Goal: Navigation & Orientation: Find specific page/section

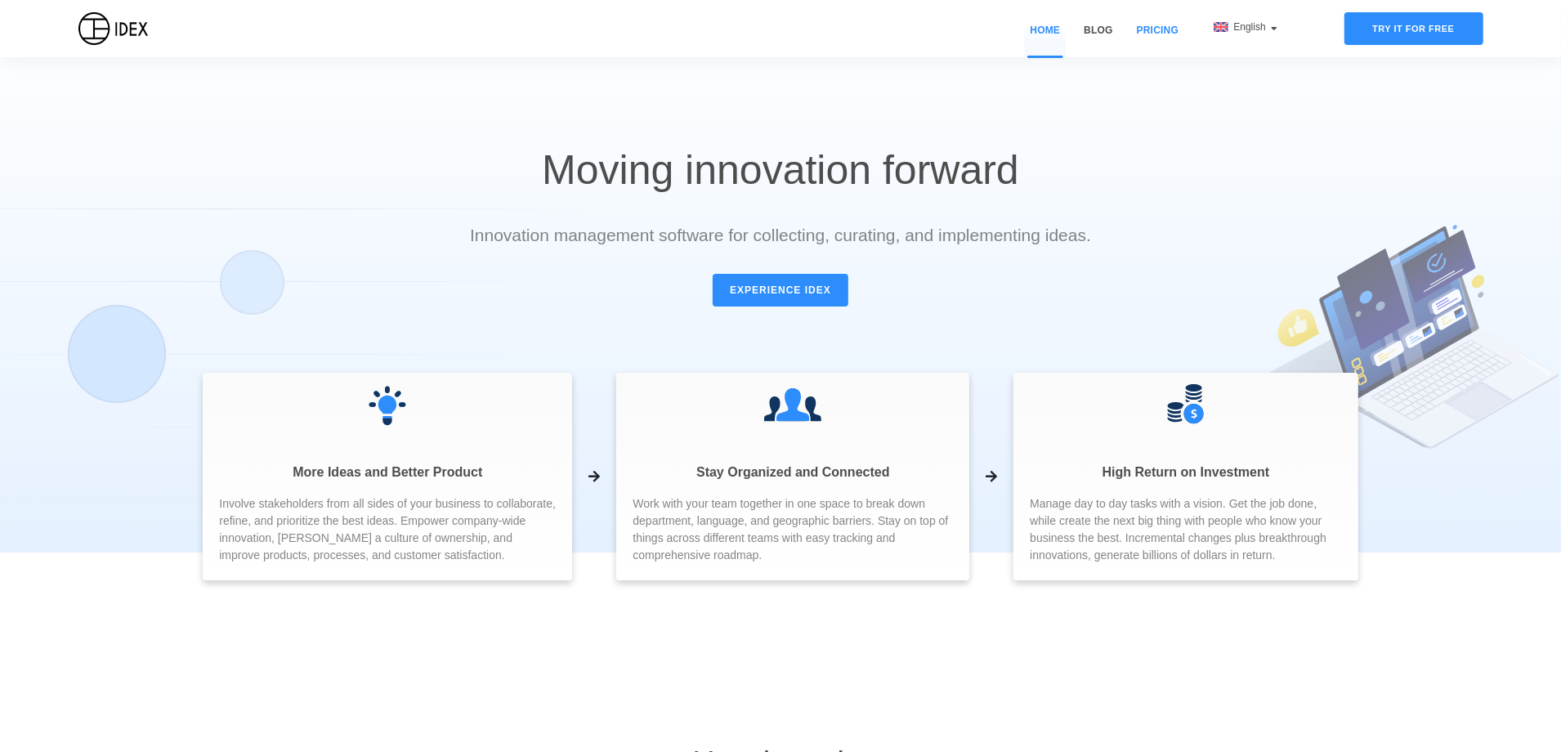
click at [1165, 28] on link "Pricing" at bounding box center [1157, 40] width 53 height 34
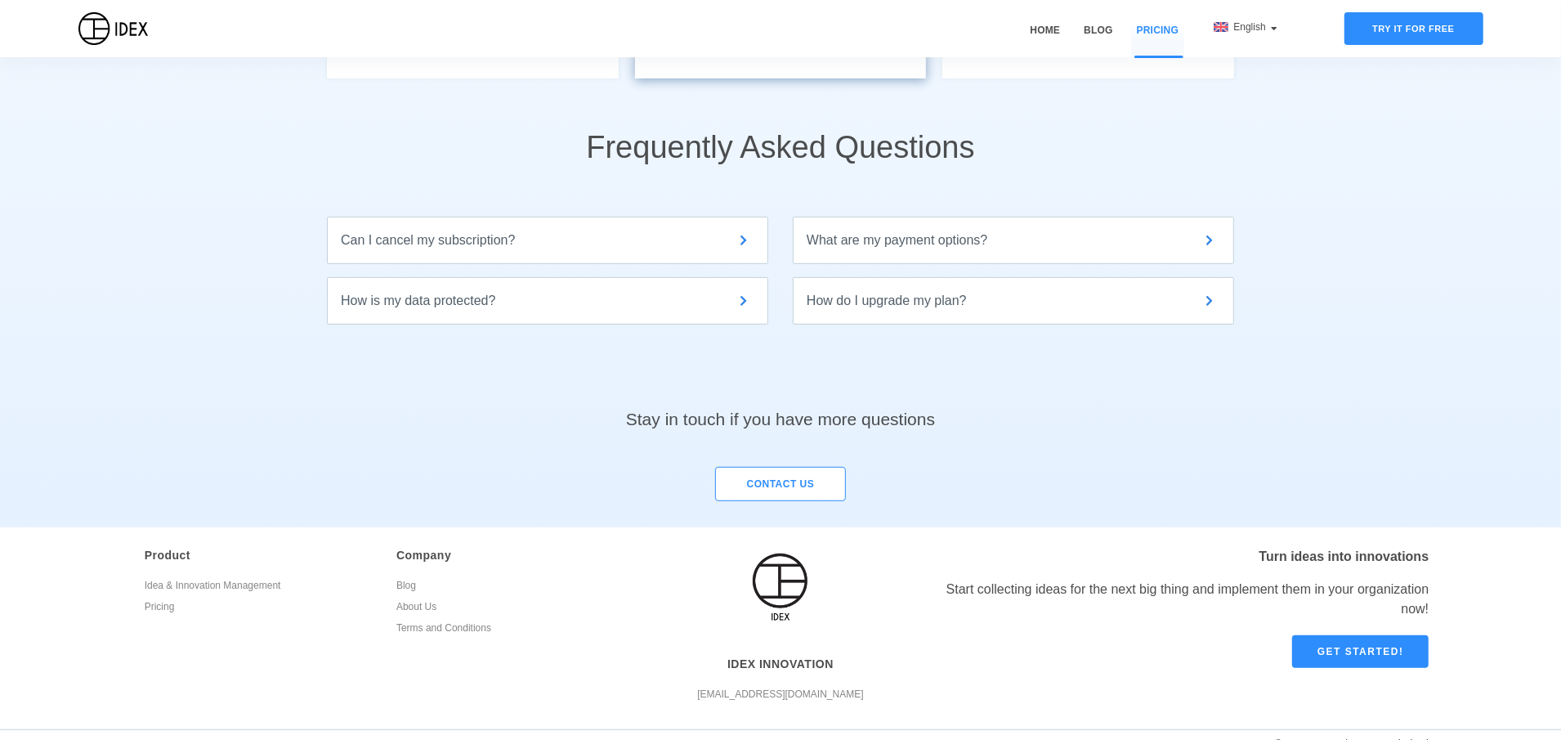
scroll to position [663, 0]
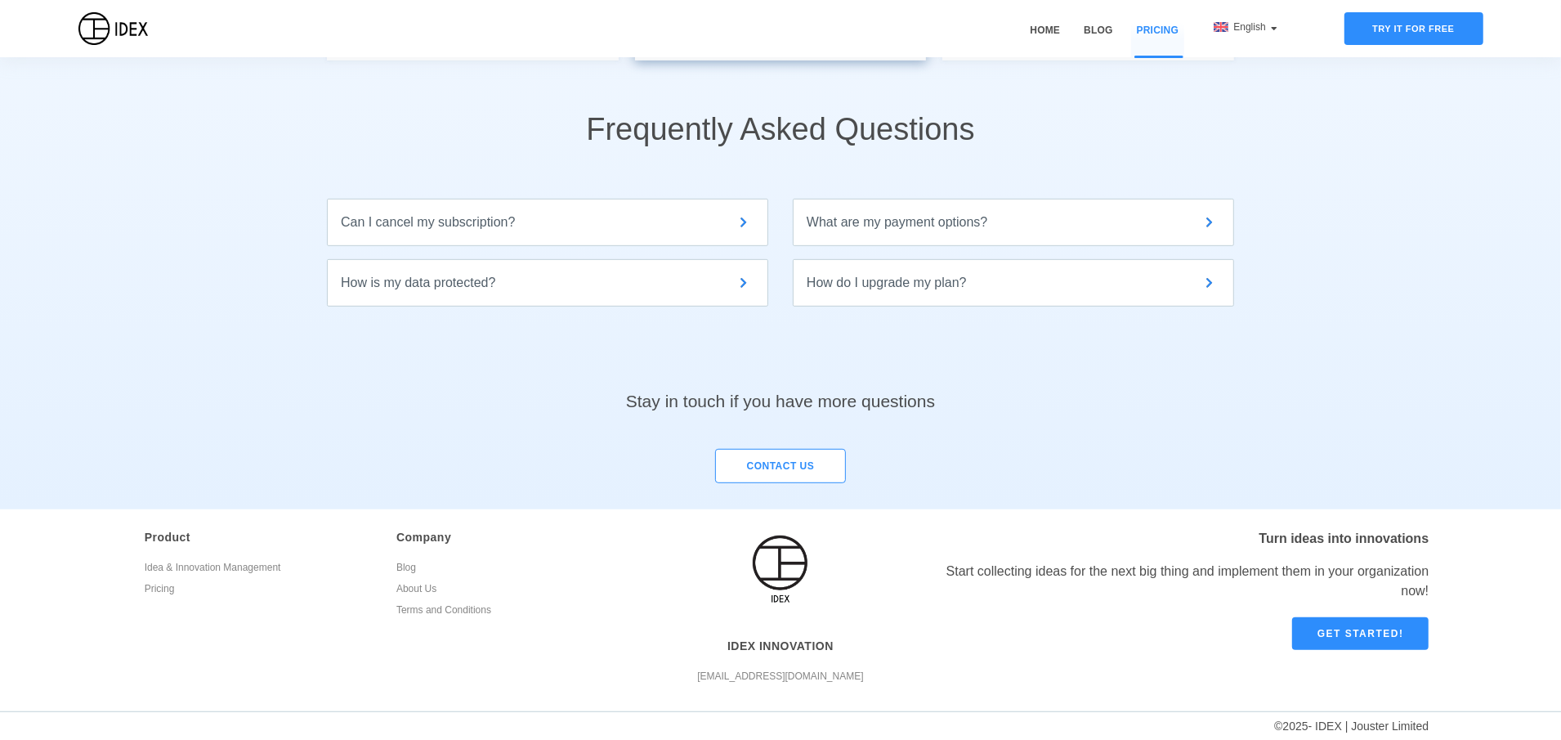
click at [423, 610] on link "Terms and Conditions" at bounding box center [509, 612] width 227 height 21
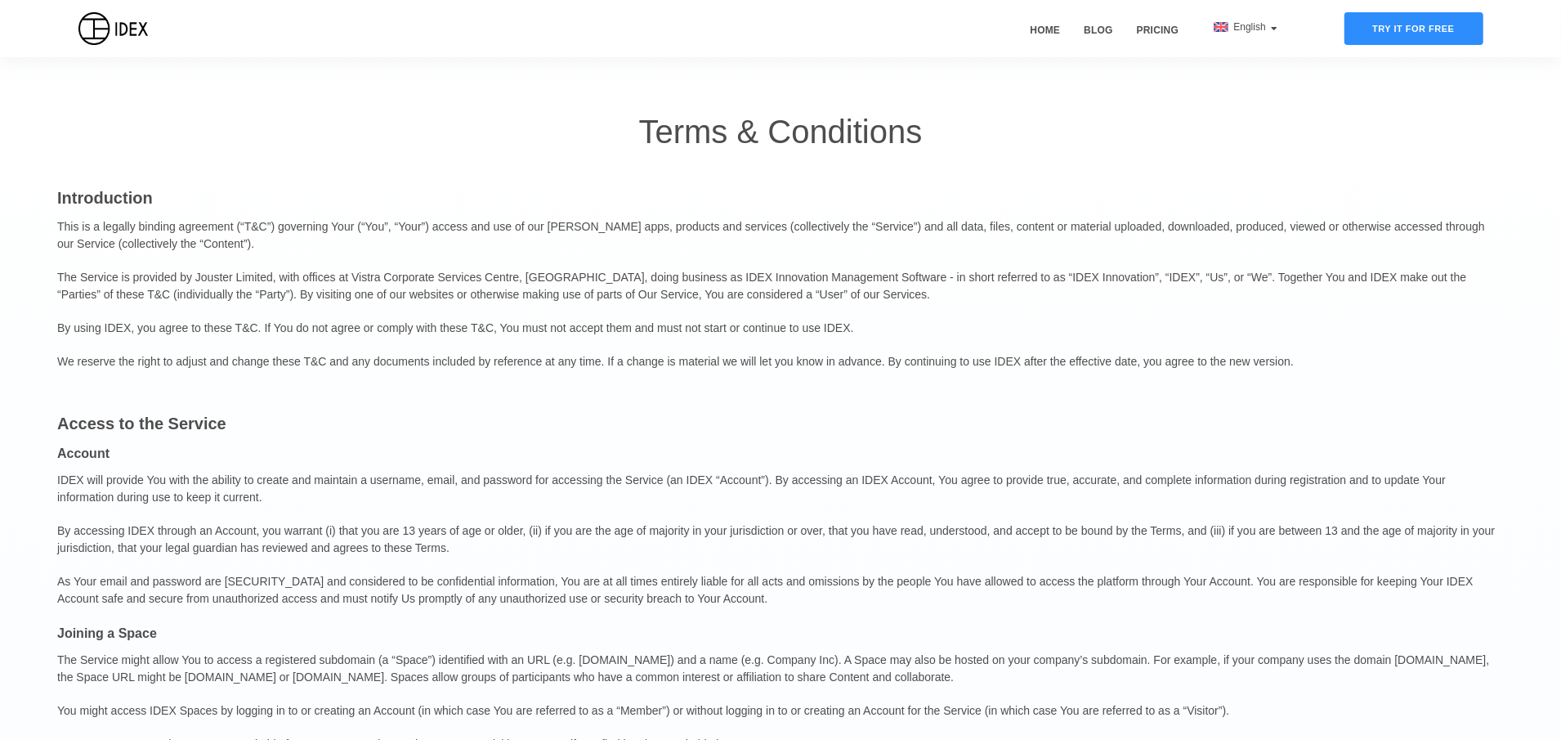
click at [696, 245] on p "This is a legally binding agreement (“T&C”) governing Your (“You”, “Your”) acce…" at bounding box center [780, 235] width 1447 height 51
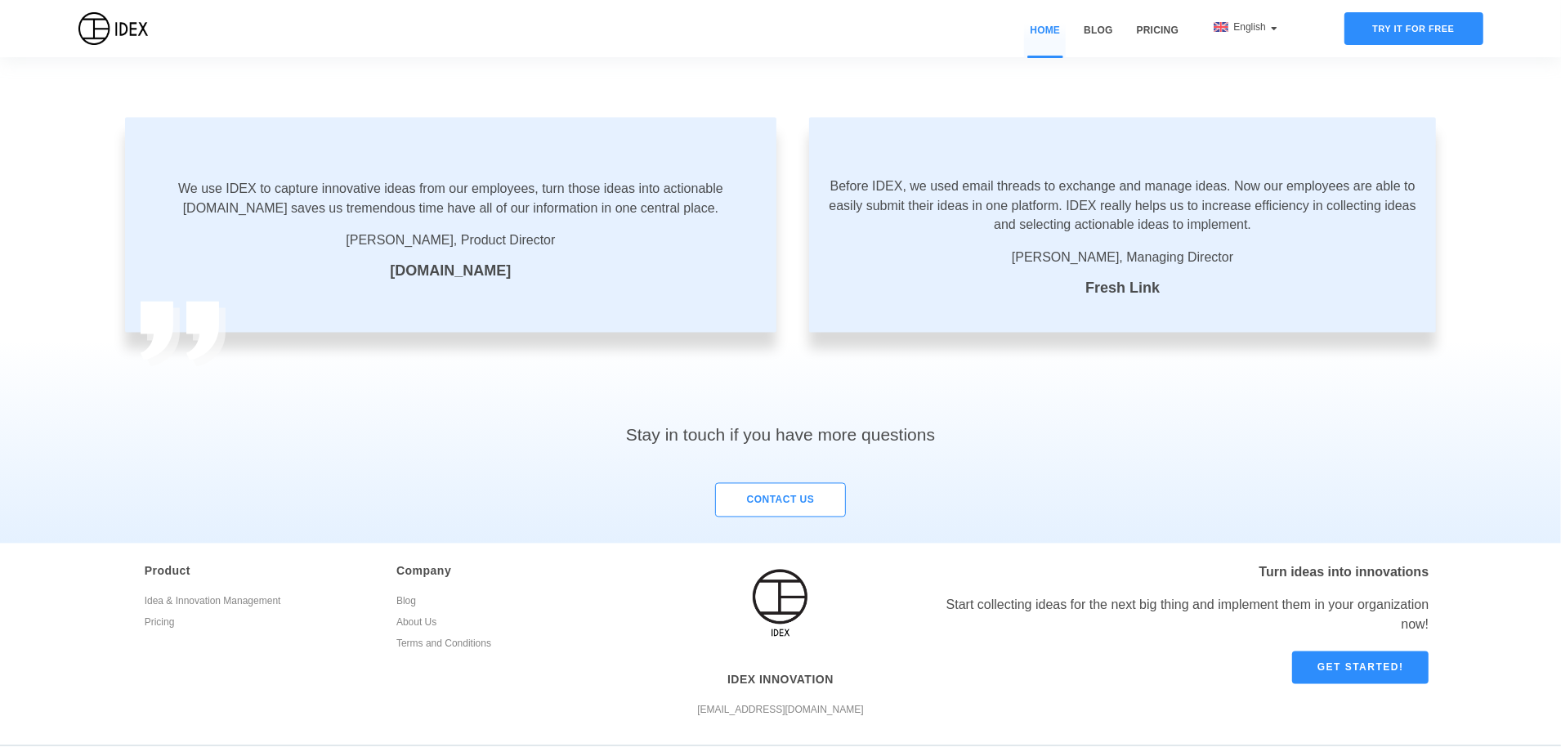
scroll to position [2718, 0]
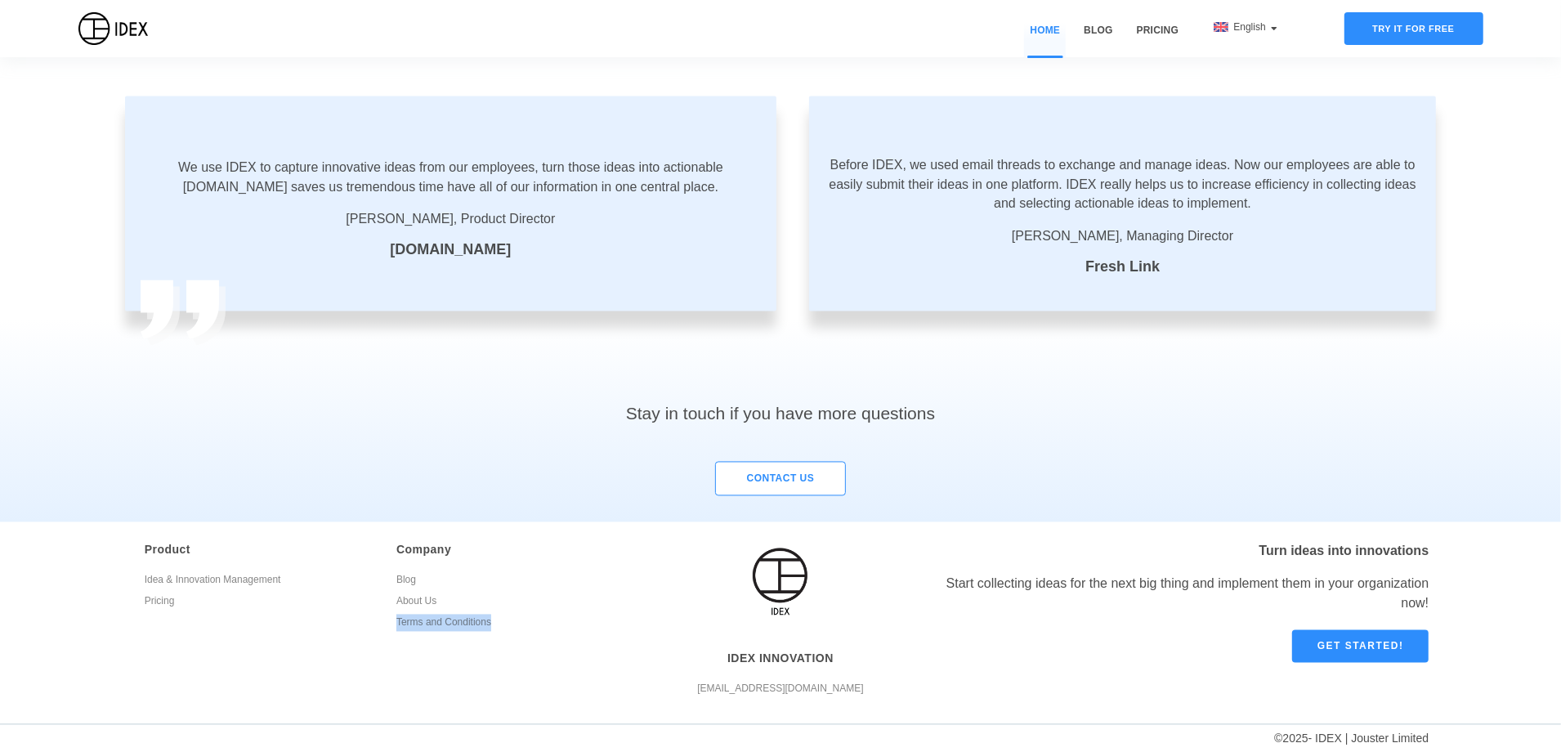
drag, startPoint x: 384, startPoint y: 620, endPoint x: 497, endPoint y: 627, distance: 113.0
click at [497, 627] on div "Company Blog About Us Terms and Conditions" at bounding box center [510, 626] width 252 height 169
copy link "Terms and Conditions"
click at [425, 599] on link "About Us" at bounding box center [509, 603] width 227 height 21
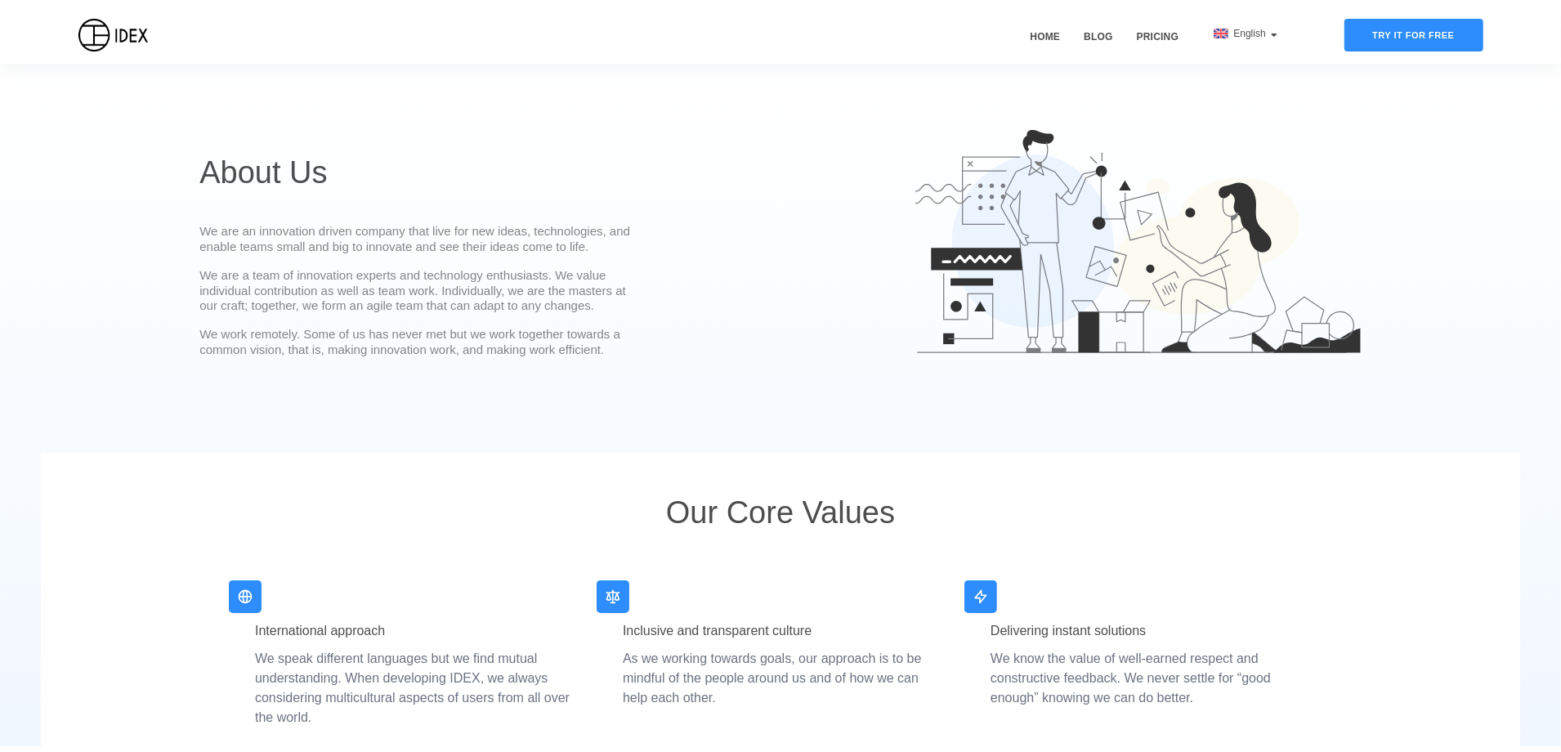
scroll to position [2718, 0]
